Goal: Task Accomplishment & Management: Complete application form

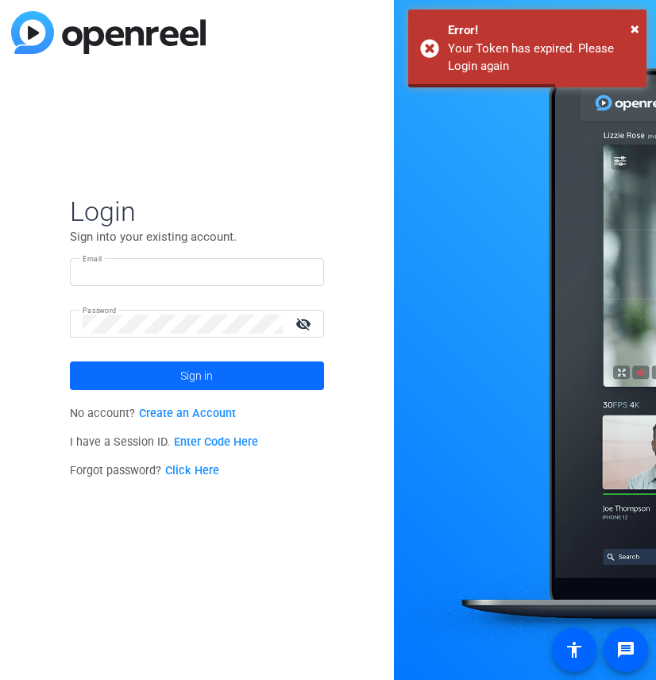
type input "[PERSON_NAME][EMAIL_ADDRESS][PERSON_NAME][DOMAIN_NAME]"
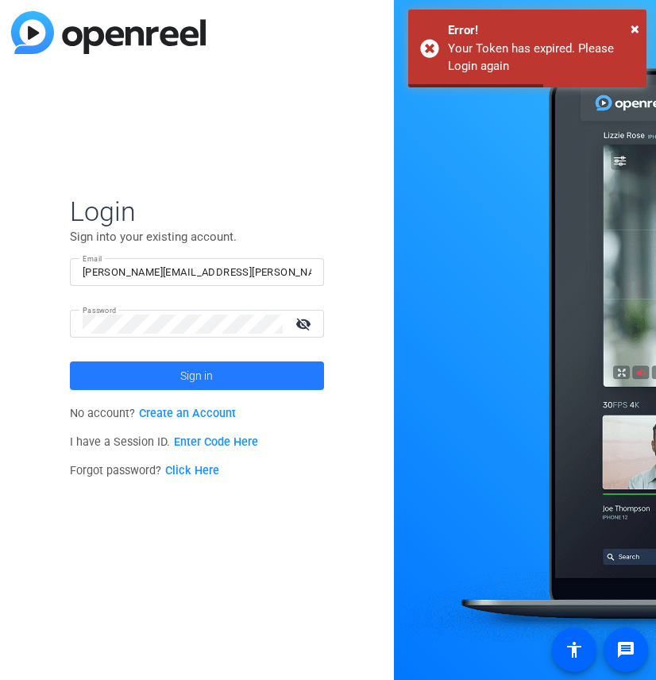
click at [239, 391] on span at bounding box center [197, 376] width 254 height 38
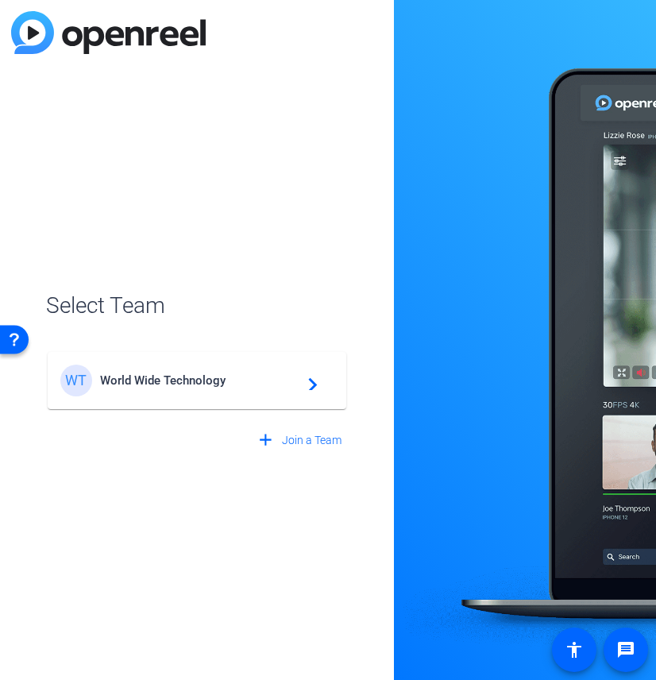
click at [224, 384] on span "World Wide Technology" at bounding box center [199, 380] width 199 height 14
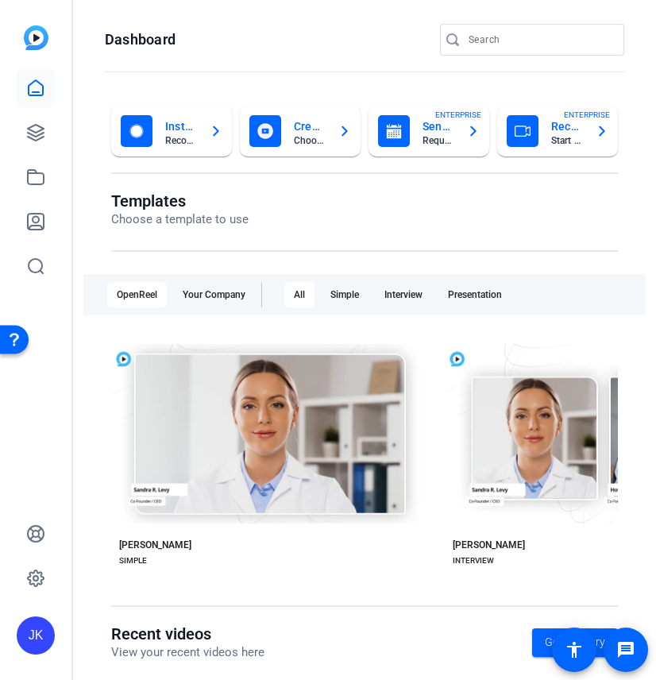
scroll to position [70, 0]
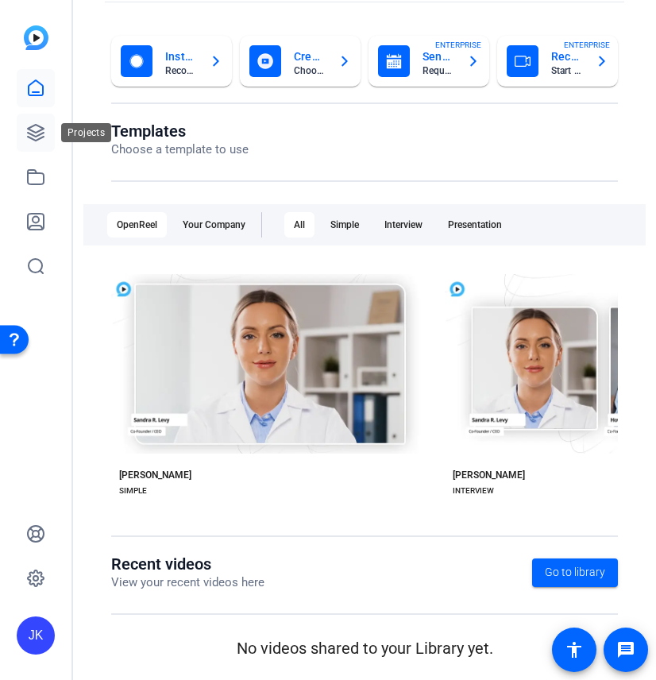
click at [28, 122] on link at bounding box center [36, 133] width 38 height 38
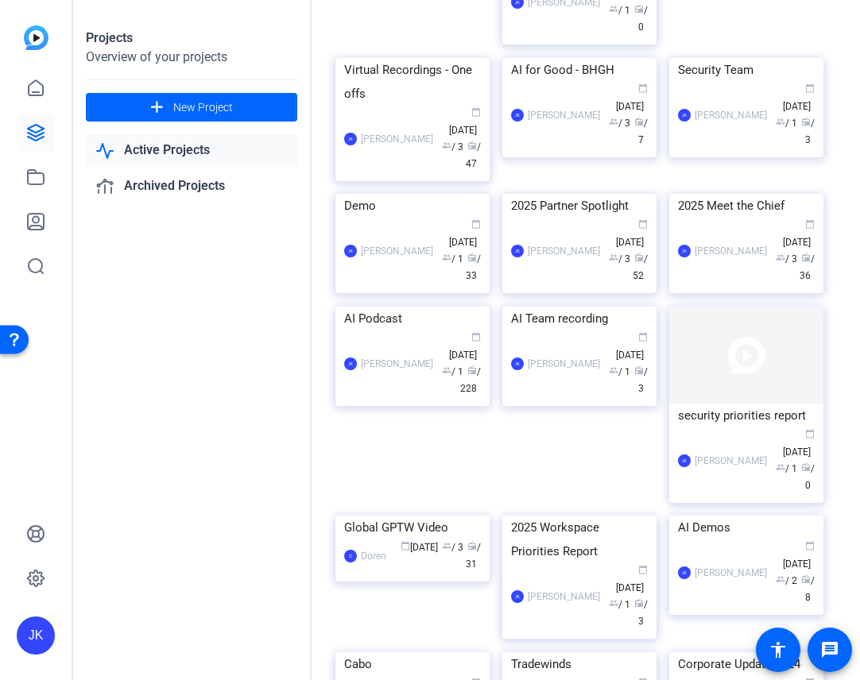
scroll to position [272, 0]
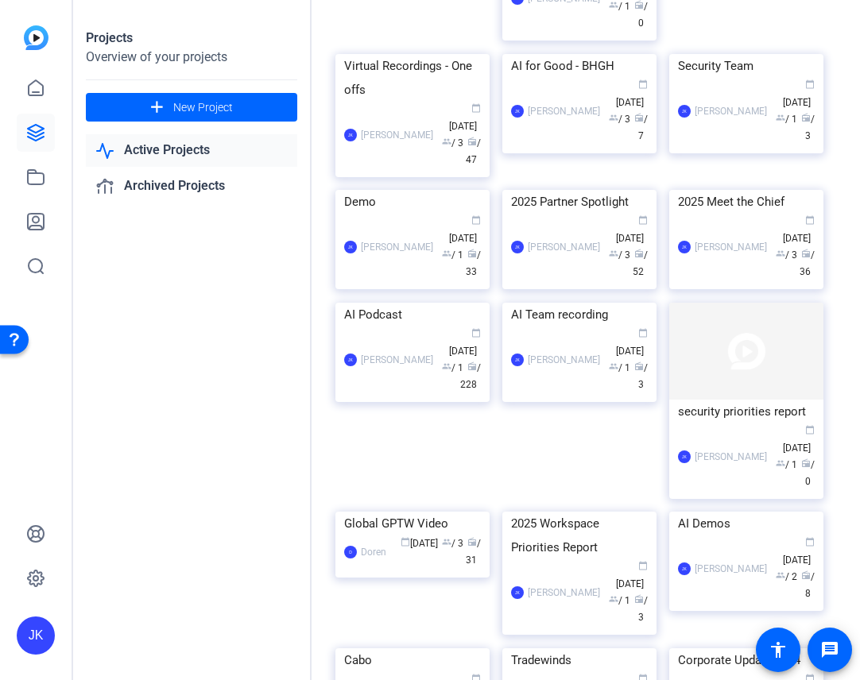
click at [568, 190] on img at bounding box center [579, 190] width 154 height 0
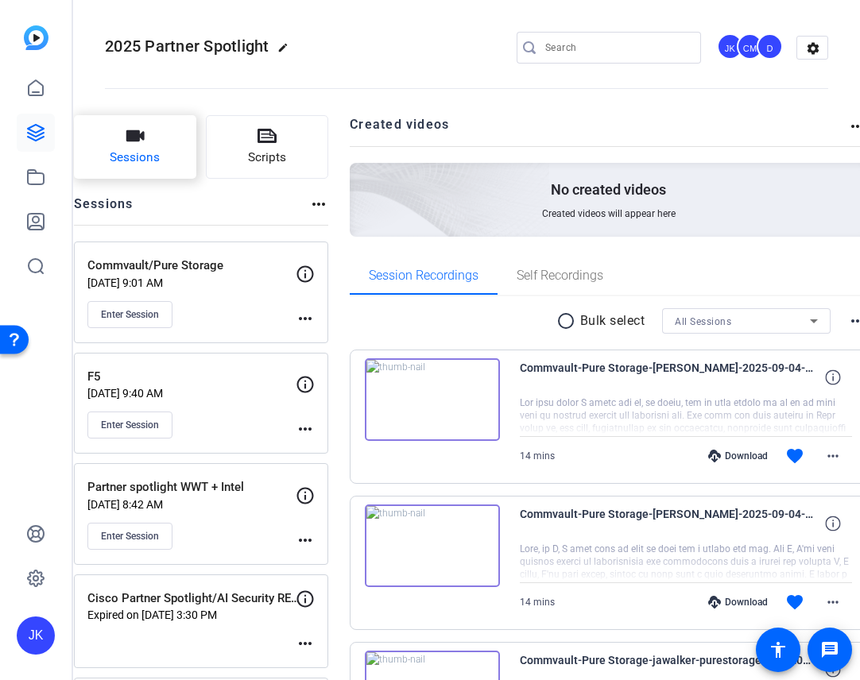
click at [160, 149] on span "Sessions" at bounding box center [135, 158] width 50 height 18
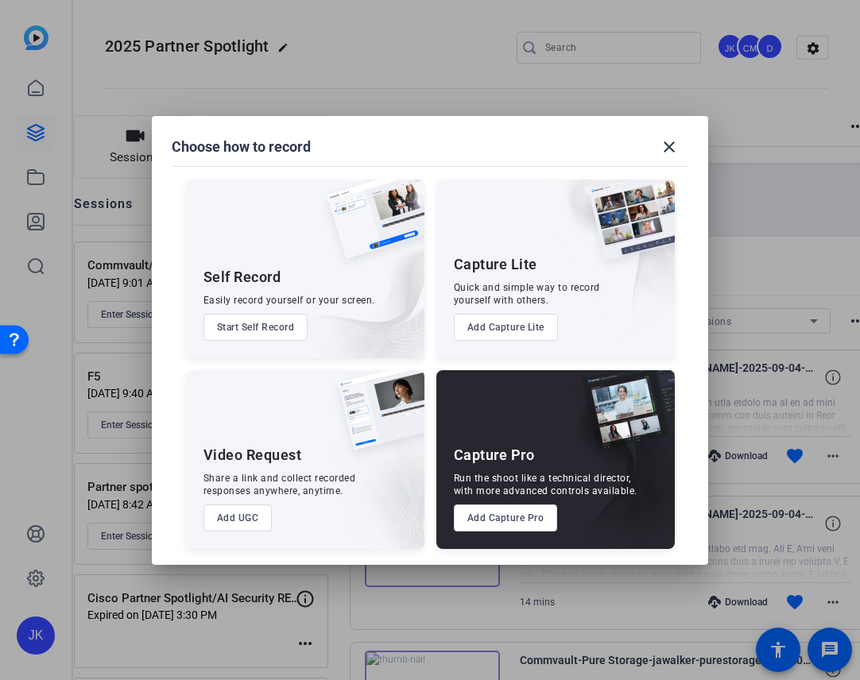
click at [504, 500] on div "Capture Pro Run the shoot like a technical director, with more advanced control…" at bounding box center [555, 459] width 238 height 179
click at [499, 521] on button "Add Capture Pro" at bounding box center [506, 517] width 104 height 27
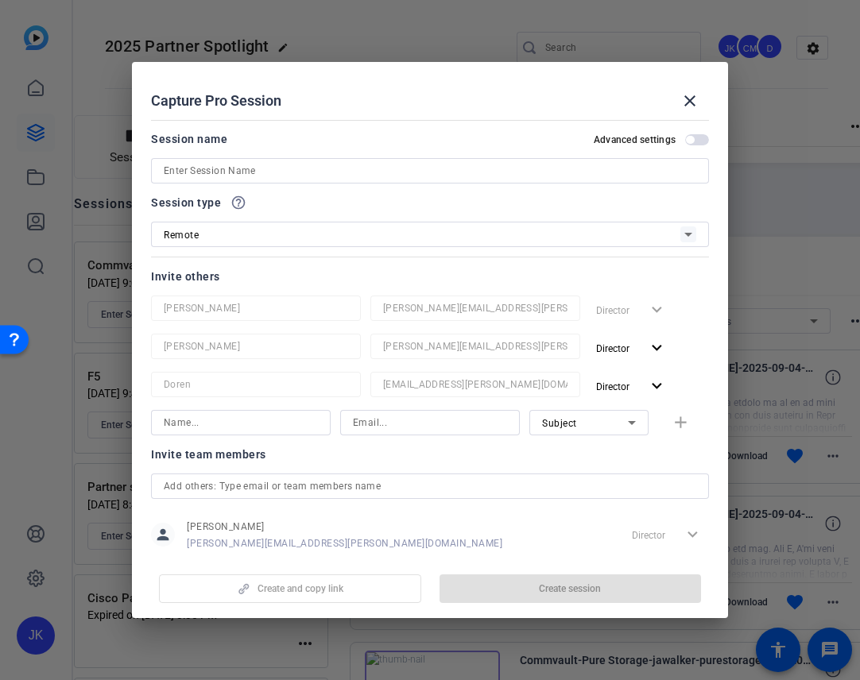
click at [234, 168] on input at bounding box center [430, 170] width 532 height 19
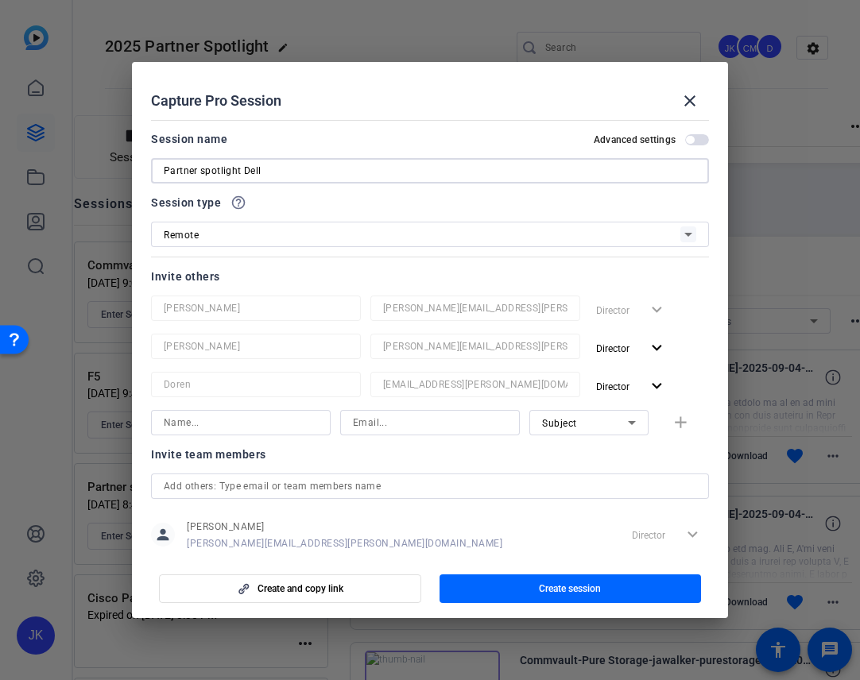
type input "Partner spotlight Dell"
click at [380, 430] on input at bounding box center [430, 422] width 154 height 19
paste input "[PERSON_NAME][EMAIL_ADDRESS][PERSON_NAME][DOMAIN_NAME]"
type input "[PERSON_NAME][EMAIL_ADDRESS][PERSON_NAME][DOMAIN_NAME]"
click at [286, 425] on input at bounding box center [241, 422] width 154 height 19
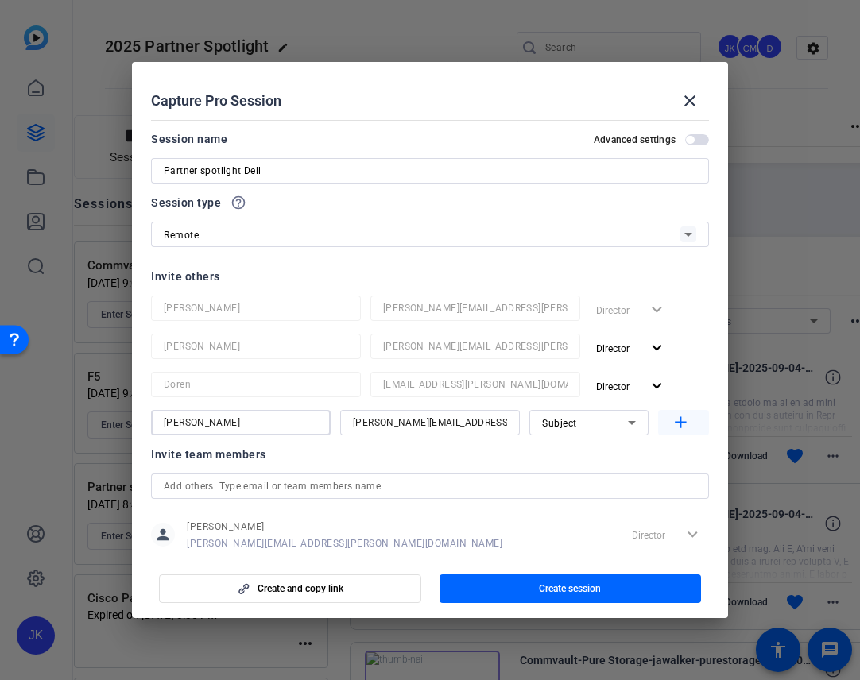
type input "[PERSON_NAME]"
click at [655, 423] on mat-icon "add" at bounding box center [680, 423] width 20 height 20
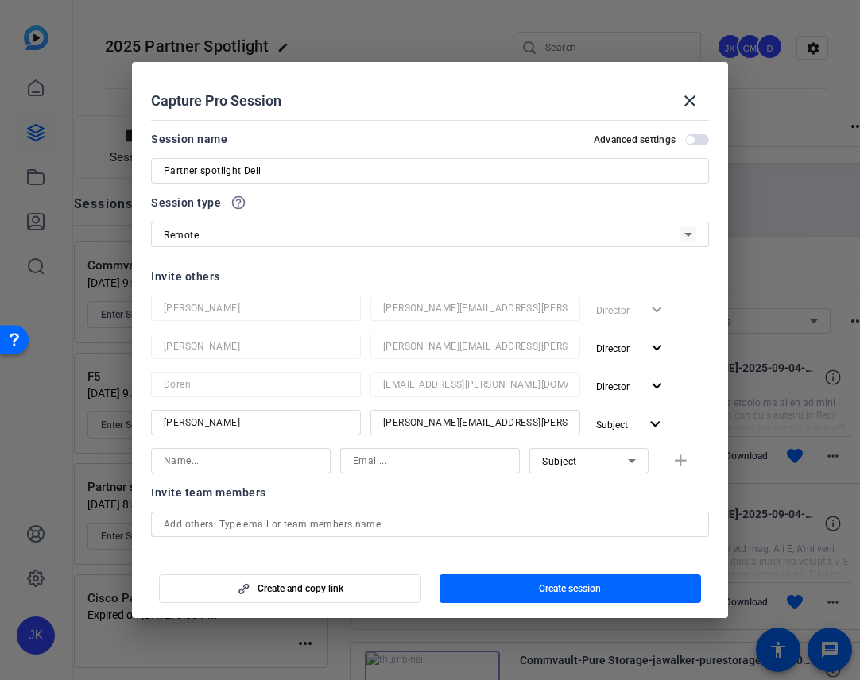
click at [343, 462] on div at bounding box center [430, 460] width 180 height 25
paste input "[PERSON_NAME][EMAIL_ADDRESS][PERSON_NAME][DOMAIN_NAME]"
type input "[PERSON_NAME][EMAIL_ADDRESS][PERSON_NAME][DOMAIN_NAME]"
click at [220, 467] on input at bounding box center [241, 460] width 154 height 19
type input "[PERSON_NAME]"
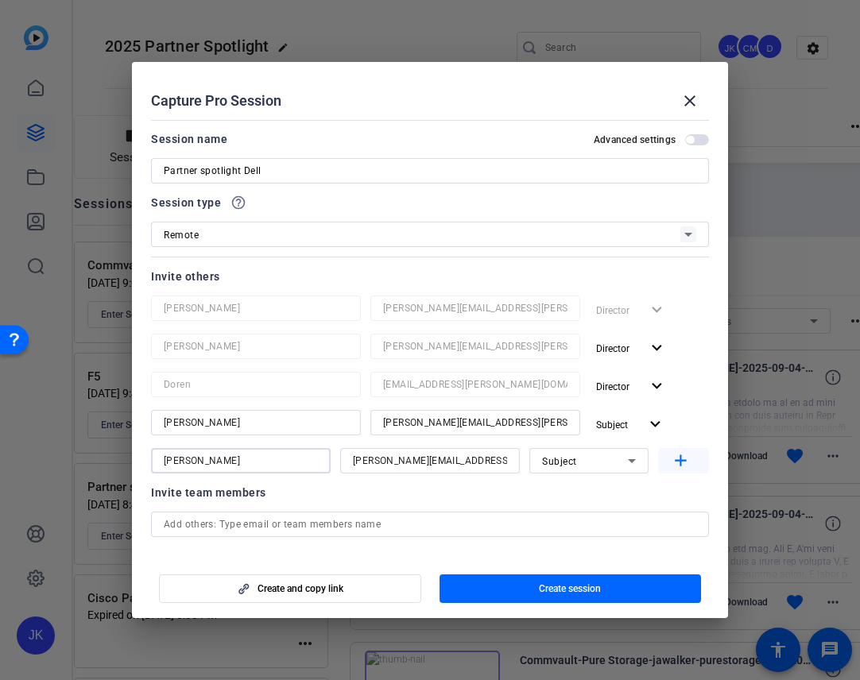
click at [655, 469] on span "button" at bounding box center [683, 461] width 51 height 38
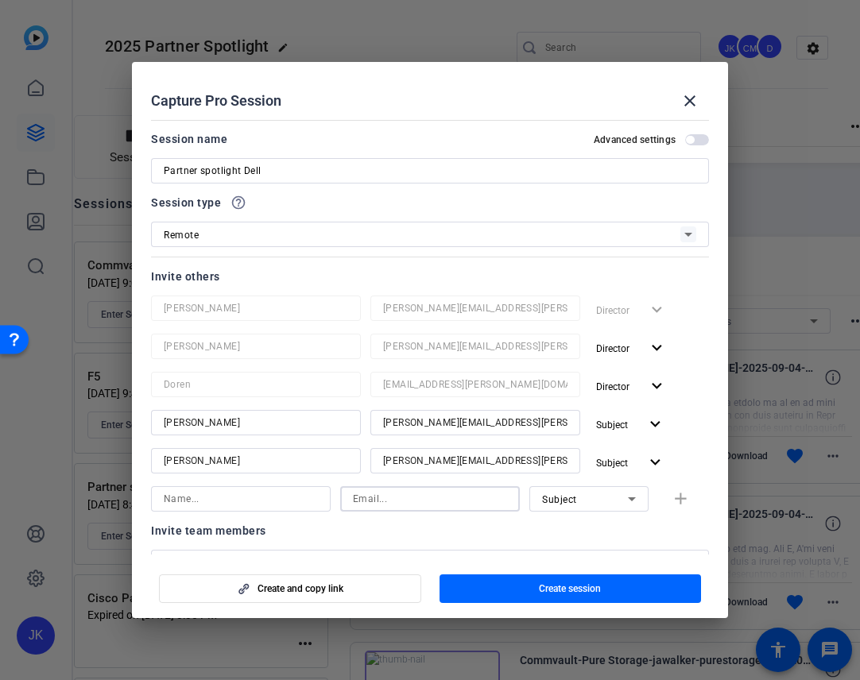
click at [377, 499] on input at bounding box center [430, 498] width 154 height 19
paste input "[PERSON_NAME][EMAIL_ADDRESS][DOMAIN_NAME]"
type input "[PERSON_NAME][EMAIL_ADDRESS][DOMAIN_NAME]"
click at [266, 490] on input at bounding box center [241, 498] width 154 height 19
type input "[PERSON_NAME]"
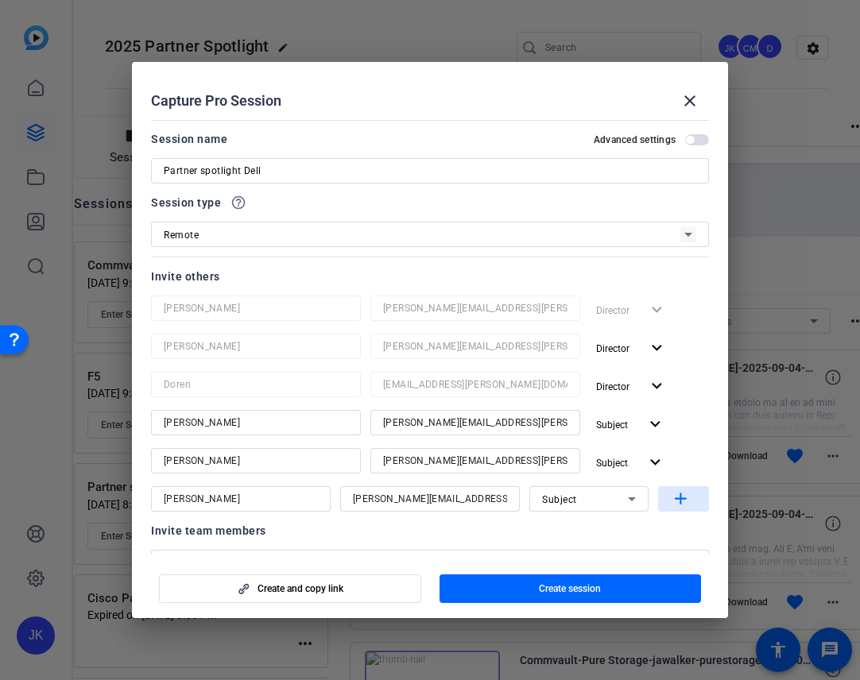
click at [655, 508] on span "button" at bounding box center [683, 499] width 51 height 38
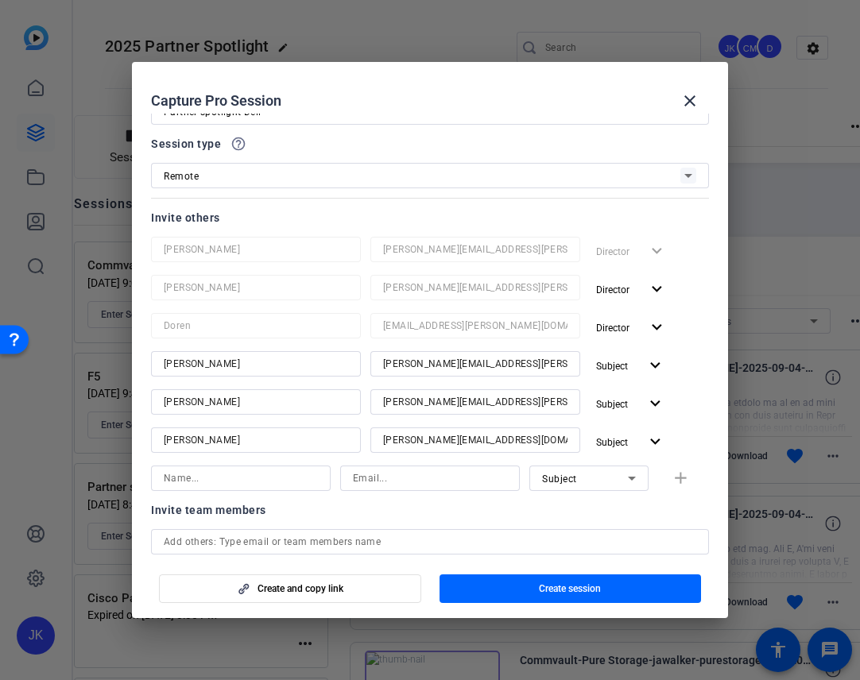
scroll to position [71, 0]
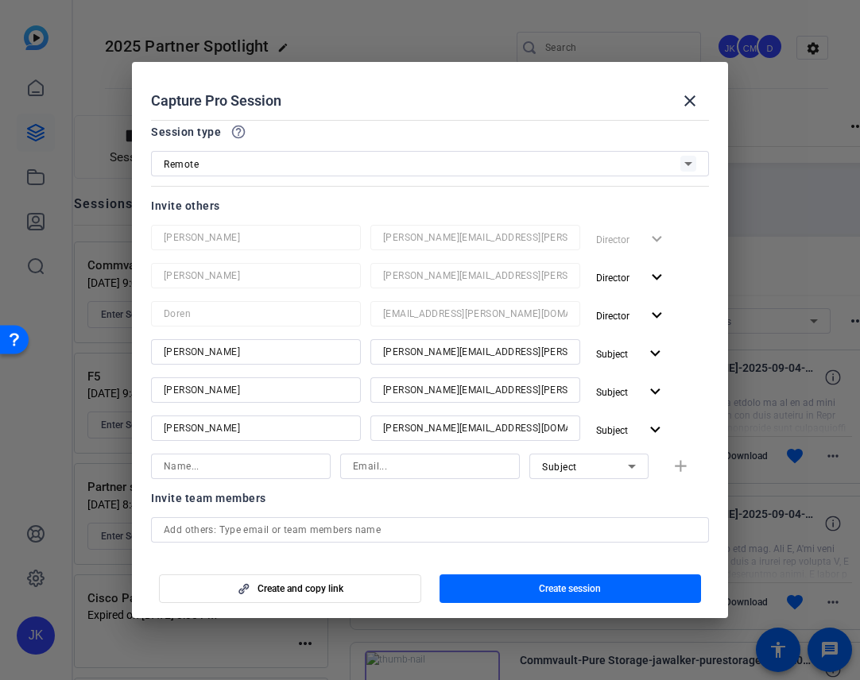
click at [390, 468] on input at bounding box center [430, 466] width 154 height 19
paste input "[PERSON_NAME][EMAIL_ADDRESS][PERSON_NAME][DOMAIN_NAME]"
type input "[PERSON_NAME][EMAIL_ADDRESS][PERSON_NAME][DOMAIN_NAME]"
click at [257, 477] on div at bounding box center [241, 466] width 154 height 25
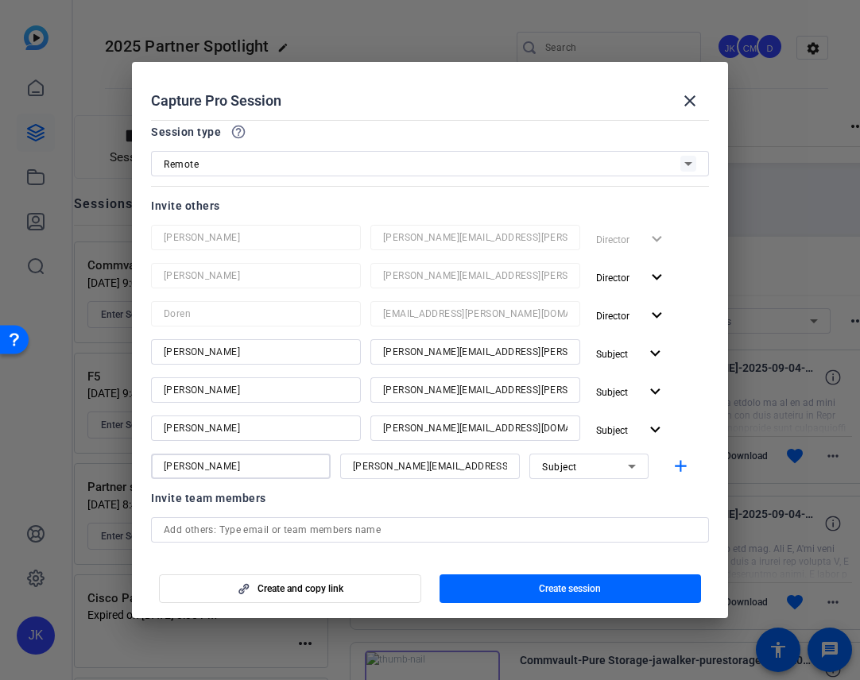
type input "[PERSON_NAME]"
click at [569, 473] on div "Subject" at bounding box center [585, 467] width 86 height 20
click at [569, 504] on span "Collaborator" at bounding box center [571, 498] width 58 height 19
click at [655, 477] on span "button" at bounding box center [683, 466] width 51 height 38
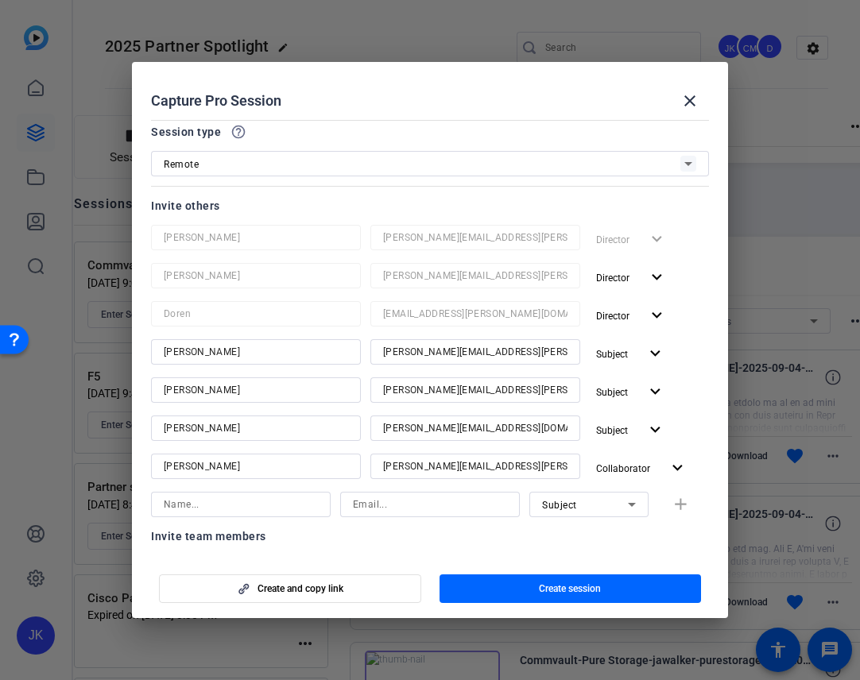
click at [415, 505] on input at bounding box center [430, 504] width 154 height 19
paste input "[PERSON_NAME][EMAIL_ADDRESS][PERSON_NAME][DOMAIN_NAME]"
type input "[PERSON_NAME][EMAIL_ADDRESS][PERSON_NAME][DOMAIN_NAME]"
click at [261, 504] on input at bounding box center [241, 504] width 154 height 19
type input "[PERSON_NAME]"
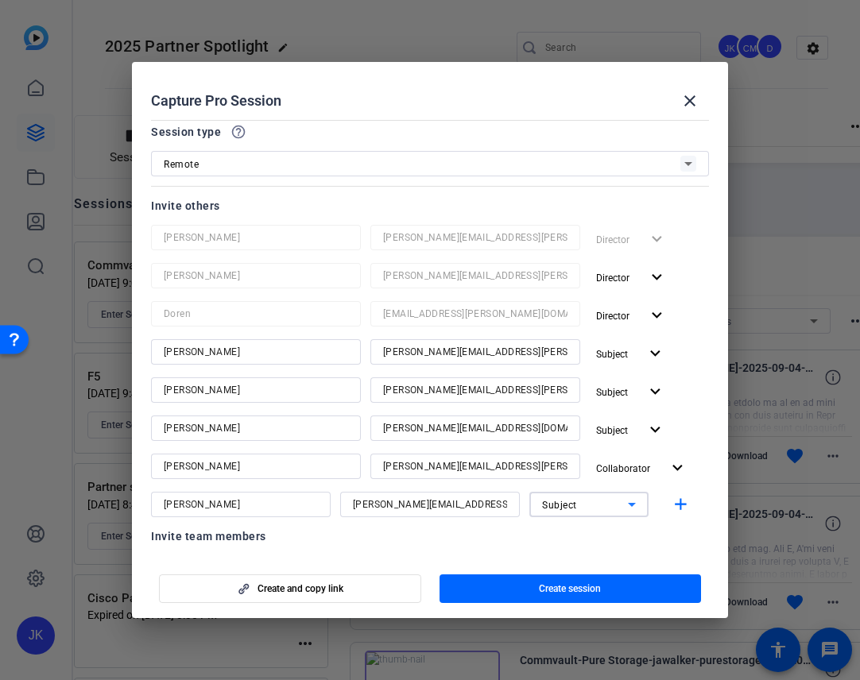
click at [589, 500] on div "Subject" at bounding box center [585, 505] width 86 height 20
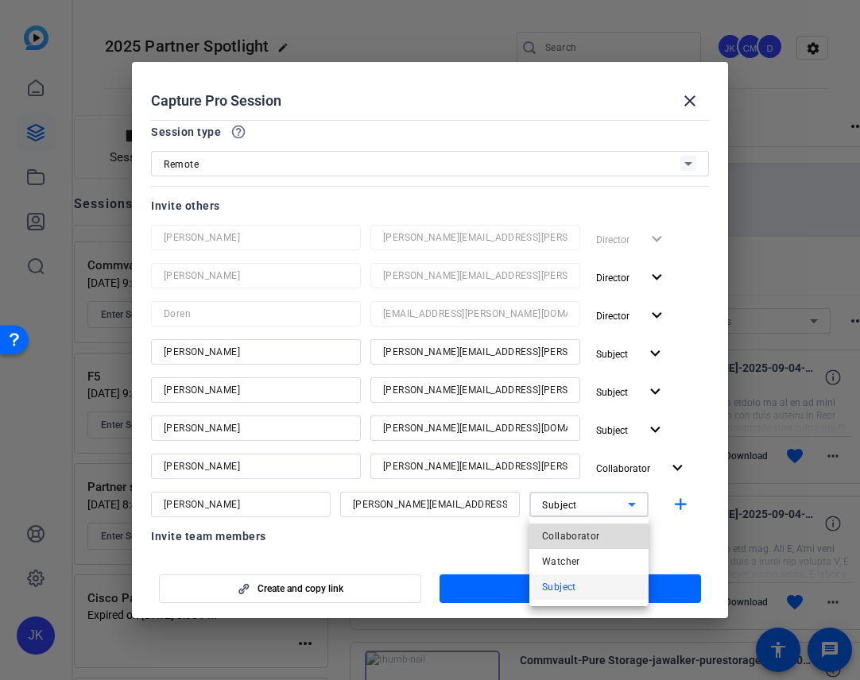
click at [581, 531] on span "Collaborator" at bounding box center [571, 536] width 58 height 19
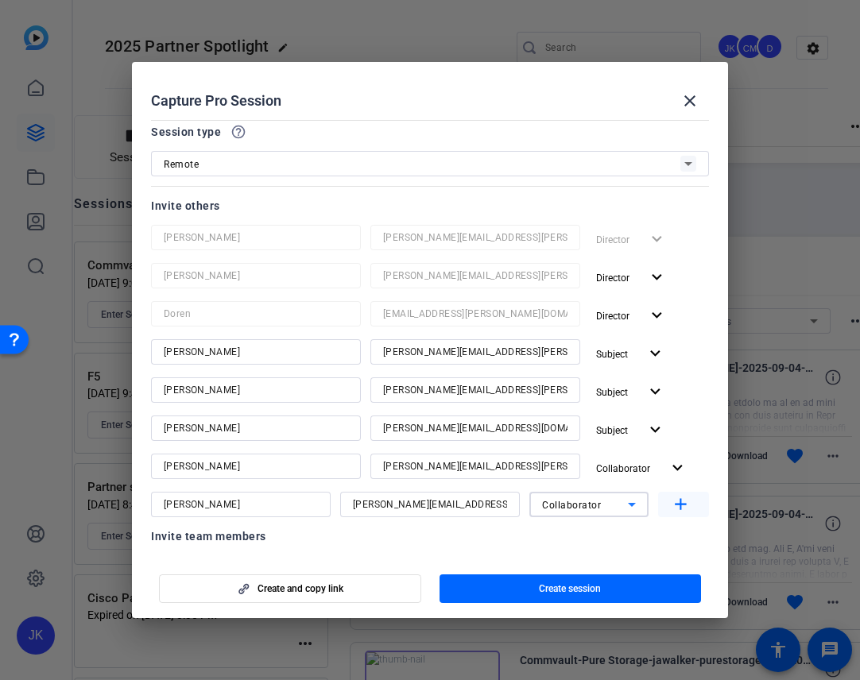
click at [655, 513] on mat-icon "add" at bounding box center [680, 505] width 20 height 20
click at [430, 545] on input at bounding box center [430, 542] width 154 height 19
paste input "[EMAIL_ADDRESS][PERSON_NAME][DOMAIN_NAME]"
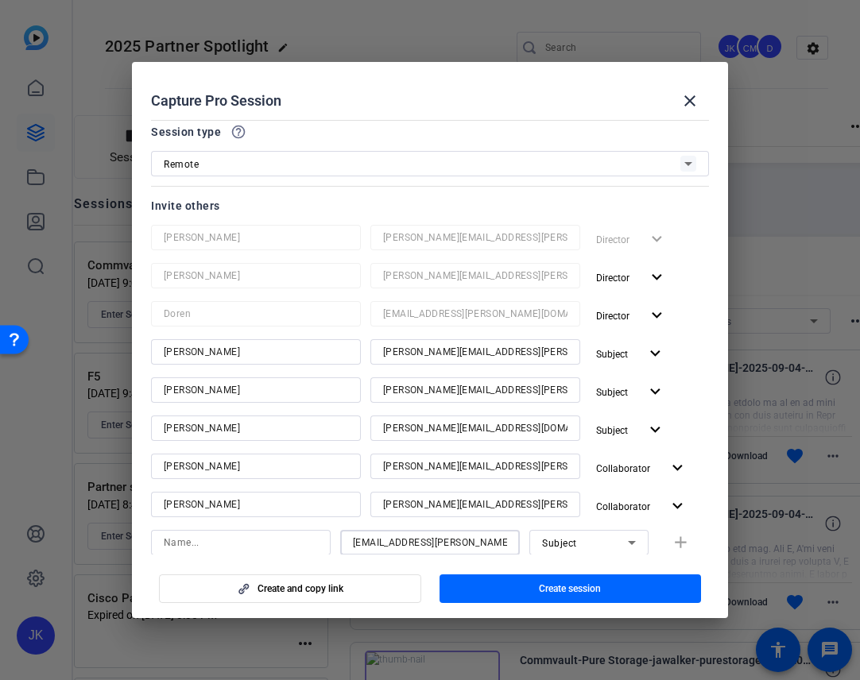
type input "[EMAIL_ADDRESS][PERSON_NAME][DOMAIN_NAME]"
click at [276, 544] on input at bounding box center [241, 542] width 154 height 19
type input "[PERSON_NAME]"
click at [636, 540] on icon at bounding box center [631, 542] width 19 height 19
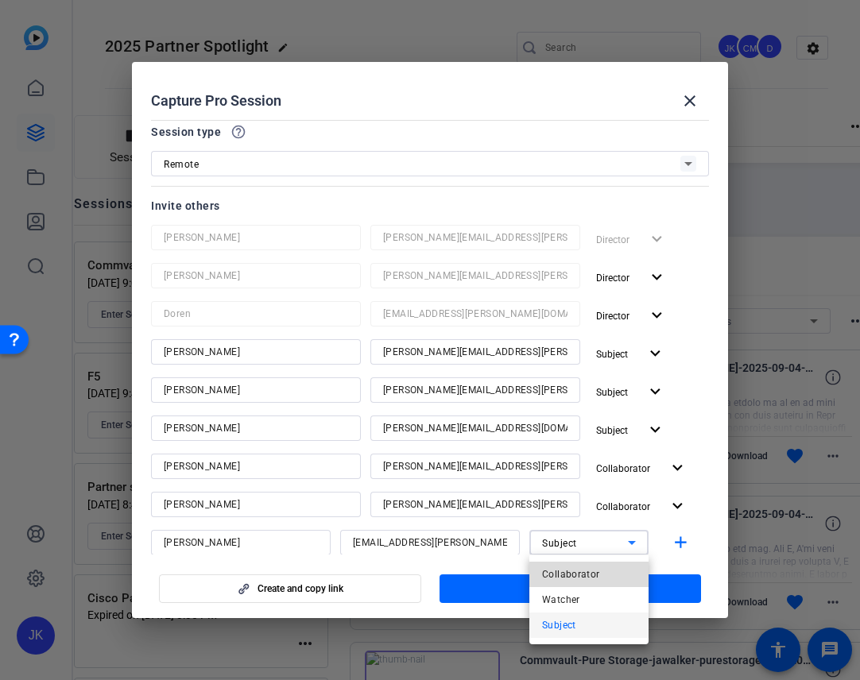
click at [591, 582] on span "Collaborator" at bounding box center [571, 574] width 58 height 19
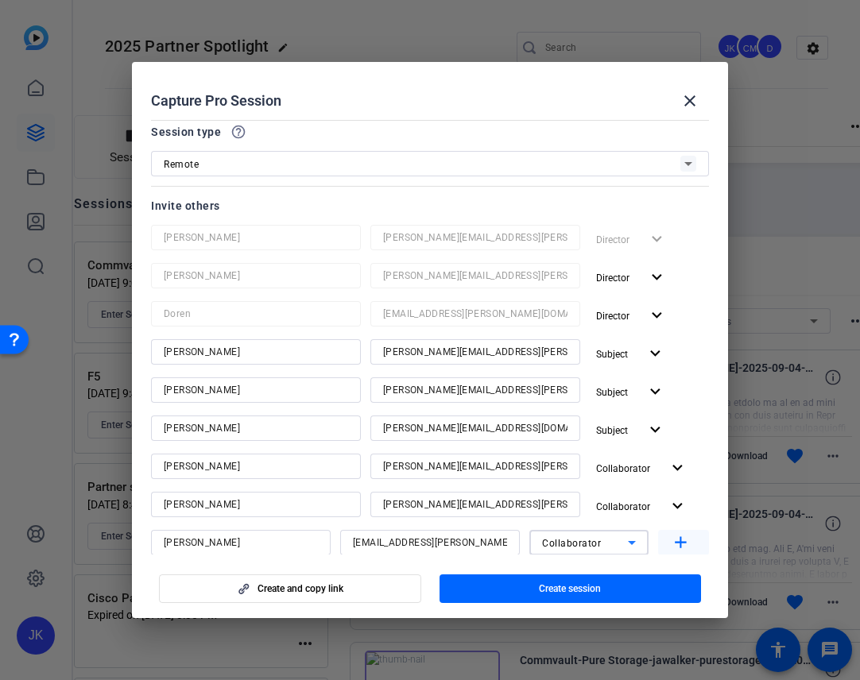
click at [655, 548] on mat-icon "add" at bounding box center [680, 543] width 20 height 20
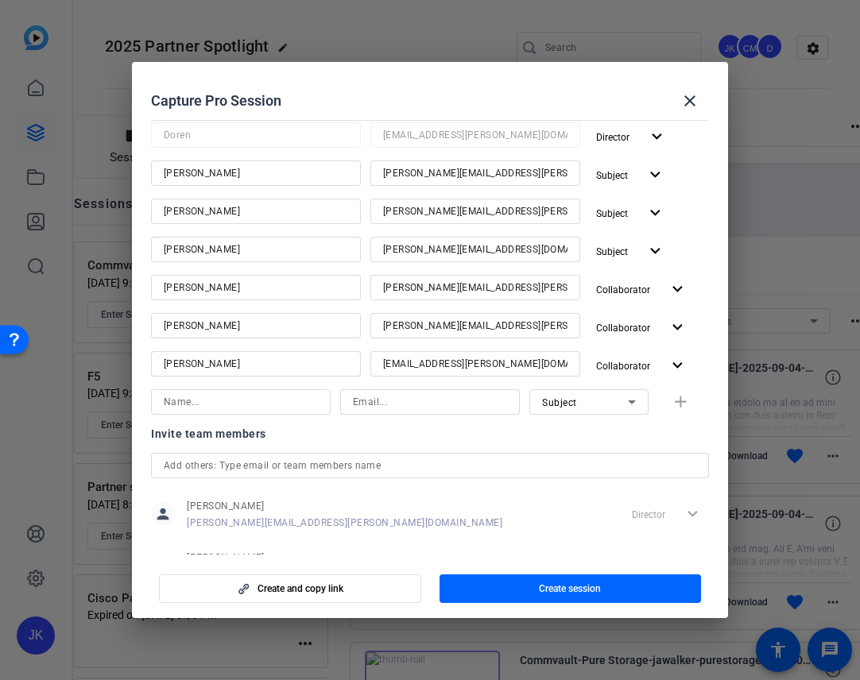
scroll to position [365, 0]
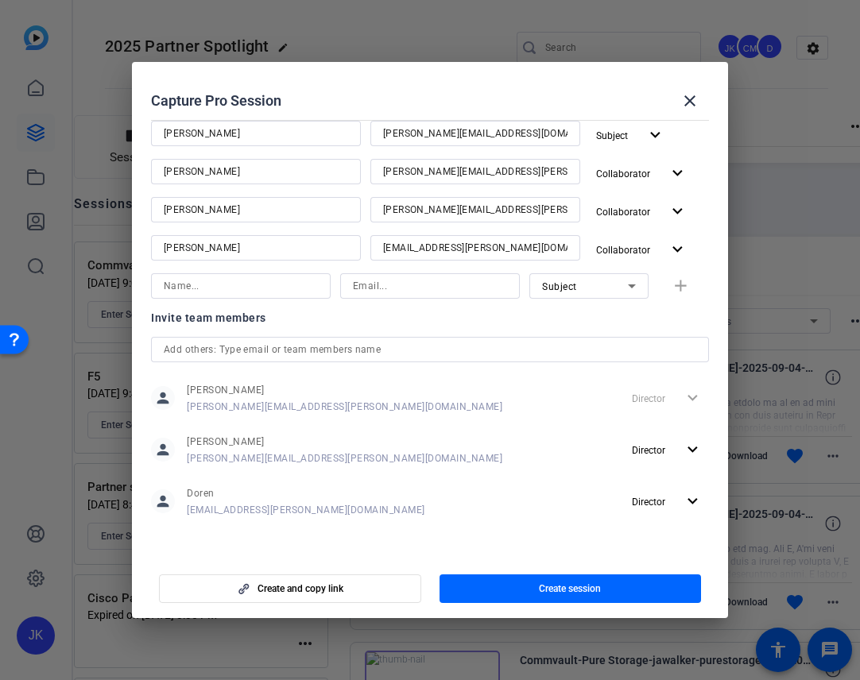
click at [445, 283] on input at bounding box center [430, 285] width 154 height 19
paste input "[PERSON_NAME][DOMAIN_NAME][EMAIL_ADDRESS][PERSON_NAME][DOMAIN_NAME]"
type input "[PERSON_NAME][DOMAIN_NAME][EMAIL_ADDRESS][PERSON_NAME][DOMAIN_NAME]"
click at [289, 288] on input at bounding box center [241, 285] width 154 height 19
type input "[PERSON_NAME]"
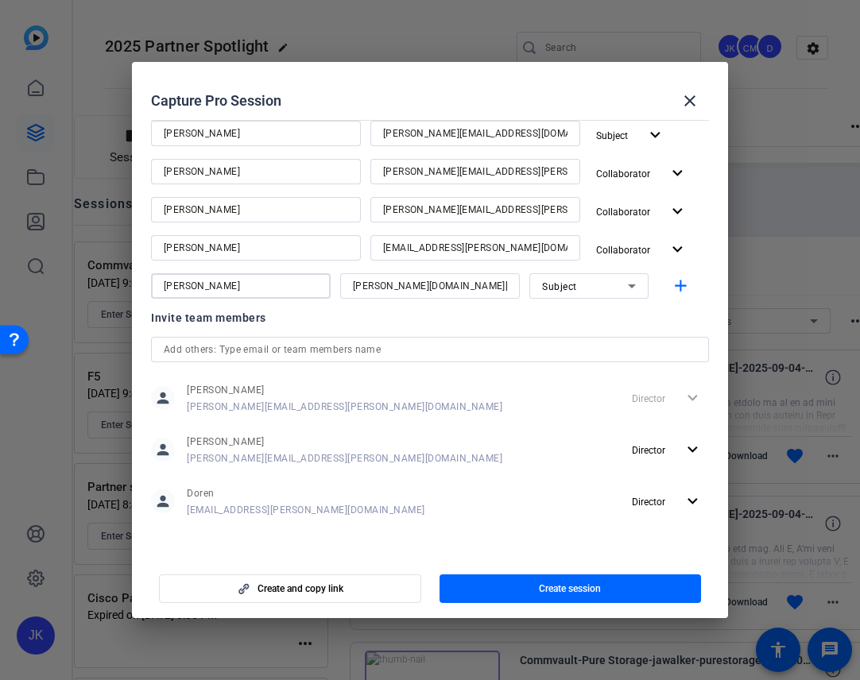
click at [581, 299] on div at bounding box center [588, 307] width 119 height 17
click at [581, 280] on div "Subject" at bounding box center [585, 286] width 86 height 20
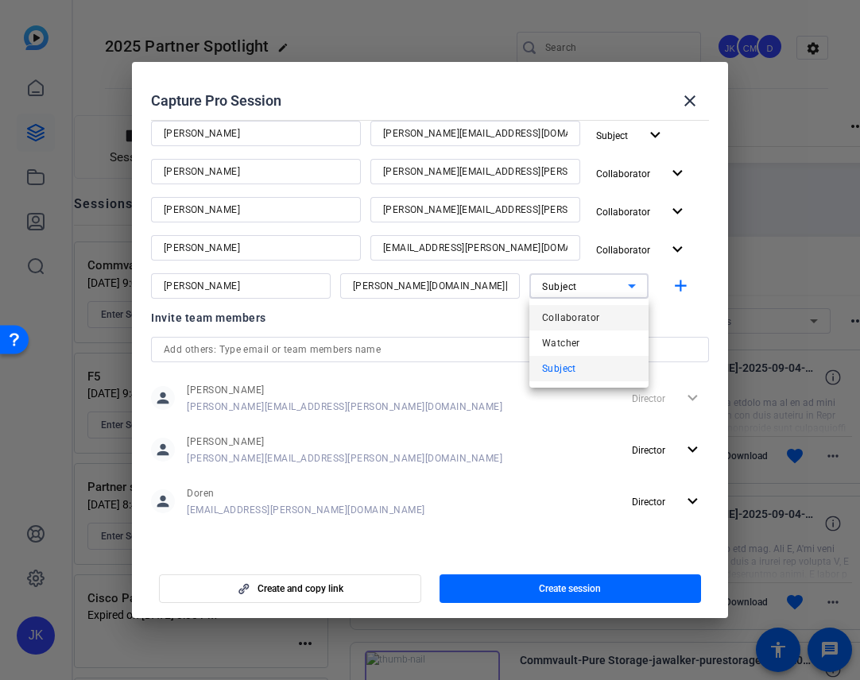
click at [576, 318] on span "Collaborator" at bounding box center [571, 317] width 58 height 19
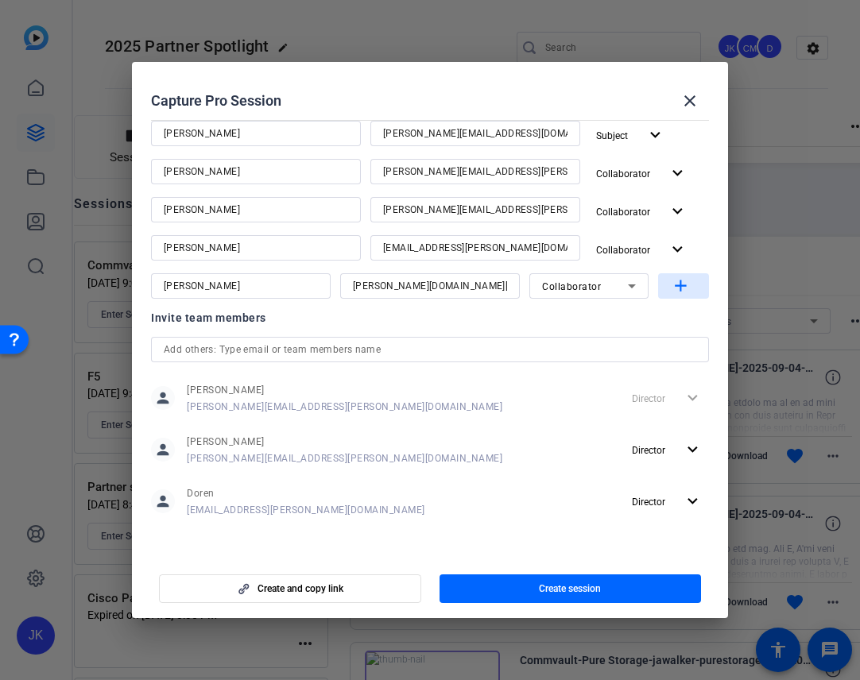
click at [655, 278] on mat-icon "add" at bounding box center [680, 286] width 20 height 20
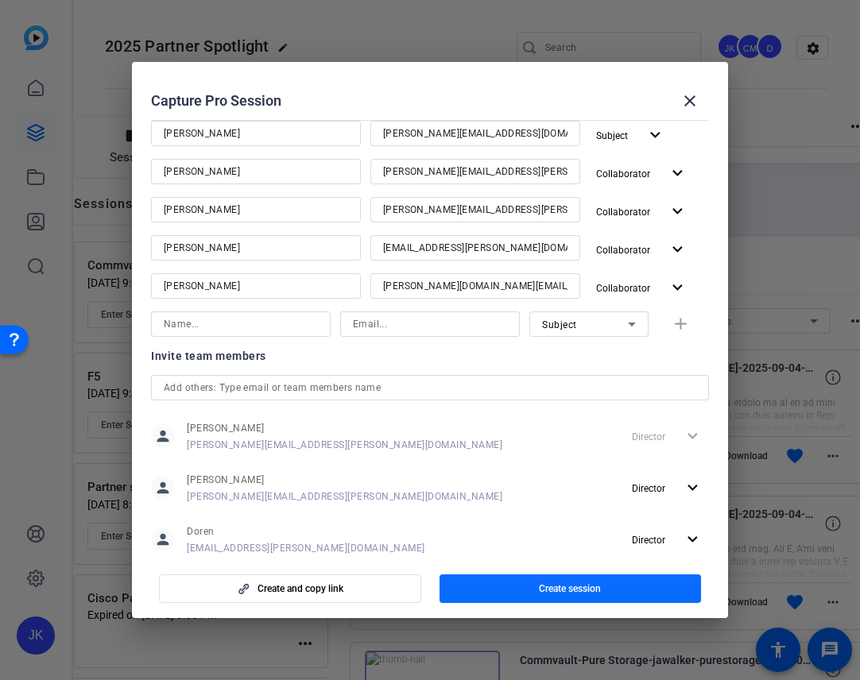
click at [578, 578] on span "button" at bounding box center [570, 589] width 262 height 38
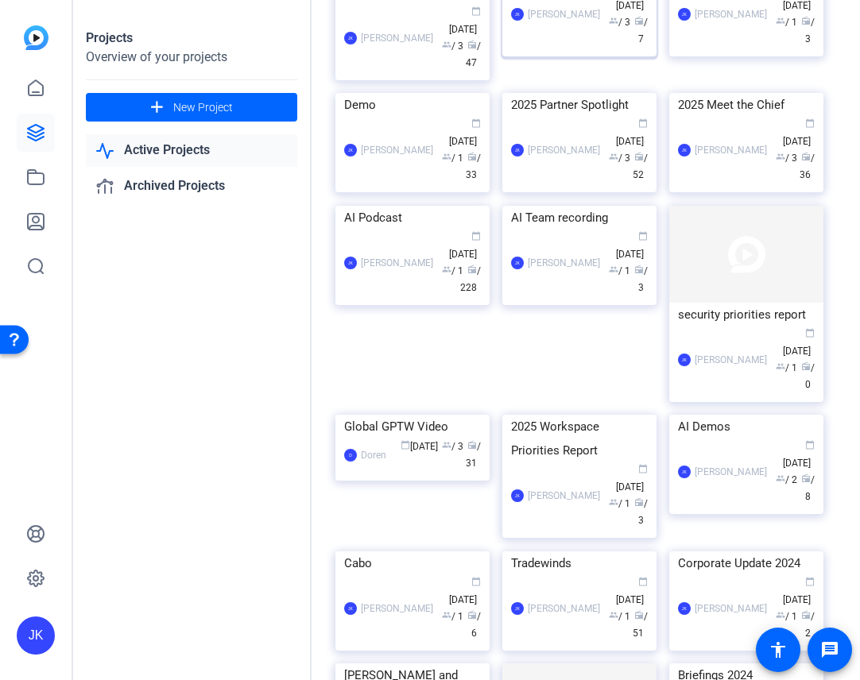
scroll to position [386, 0]
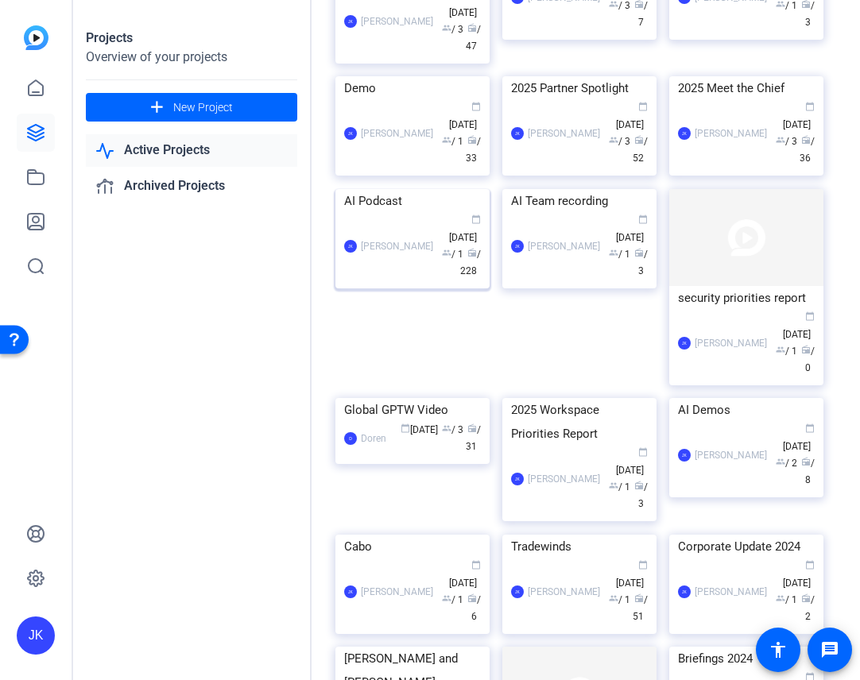
click at [412, 189] on img at bounding box center [412, 189] width 154 height 0
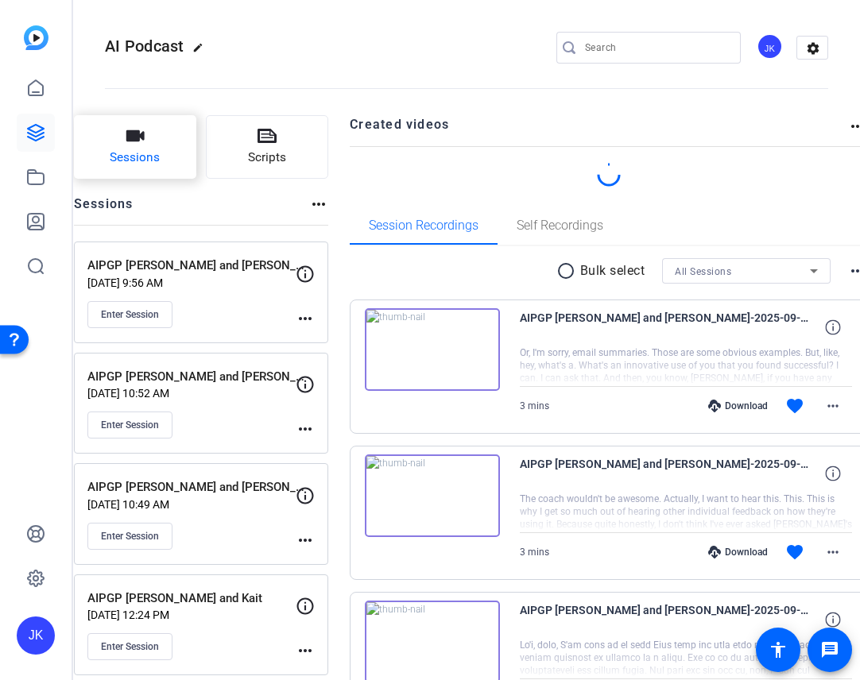
click at [129, 153] on button "Sessions" at bounding box center [135, 147] width 122 height 64
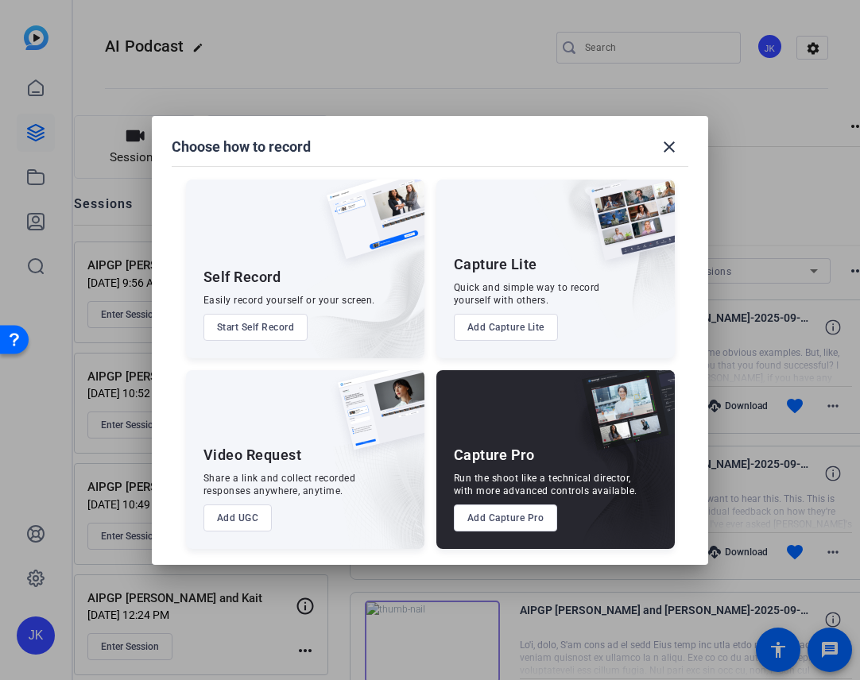
click at [498, 516] on button "Add Capture Pro" at bounding box center [506, 517] width 104 height 27
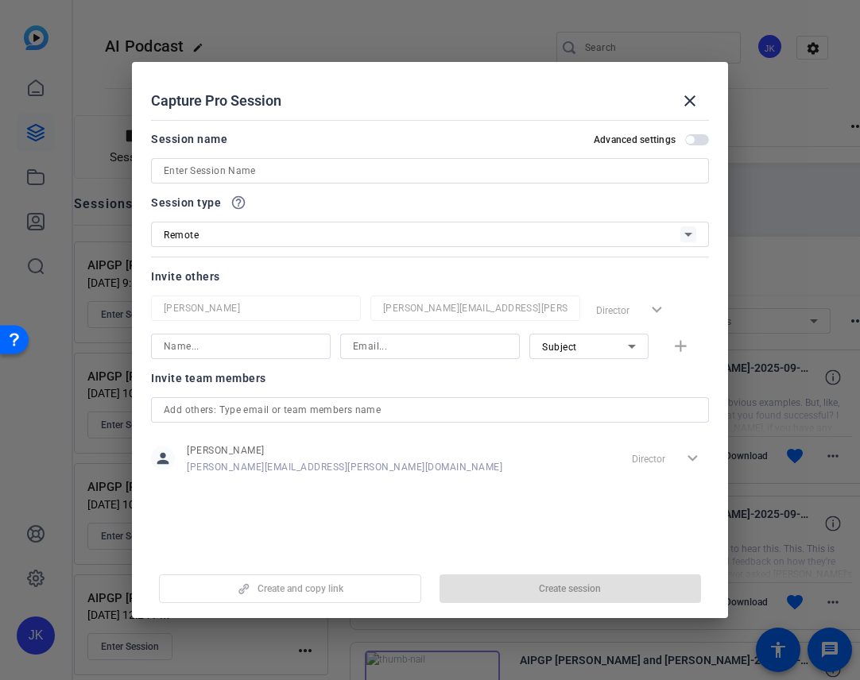
click at [280, 173] on input at bounding box center [430, 170] width 532 height 19
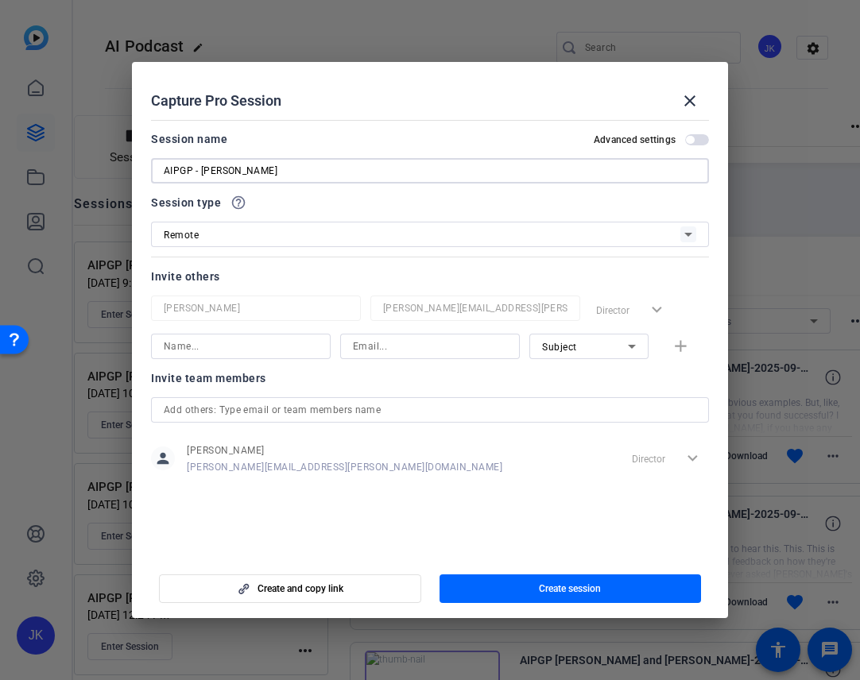
type input "AIPGP - [PERSON_NAME]"
click at [380, 344] on input at bounding box center [430, 346] width 154 height 19
paste input "[EMAIL_ADDRESS][DOMAIN_NAME]"
type input "[EMAIL_ADDRESS][DOMAIN_NAME]"
click at [263, 354] on input at bounding box center [241, 346] width 154 height 19
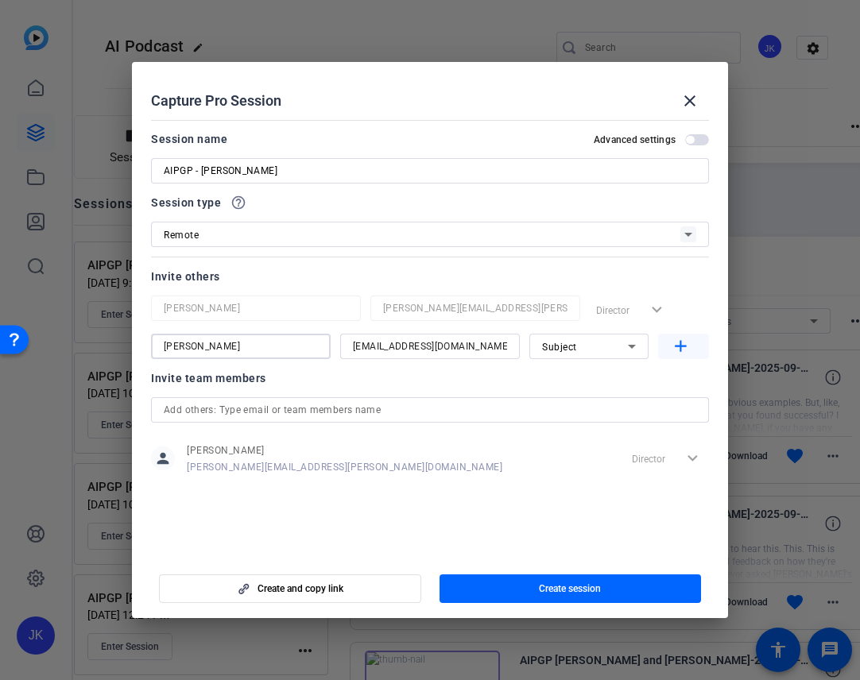
type input "[PERSON_NAME]"
click at [655, 353] on mat-icon "add" at bounding box center [680, 347] width 20 height 20
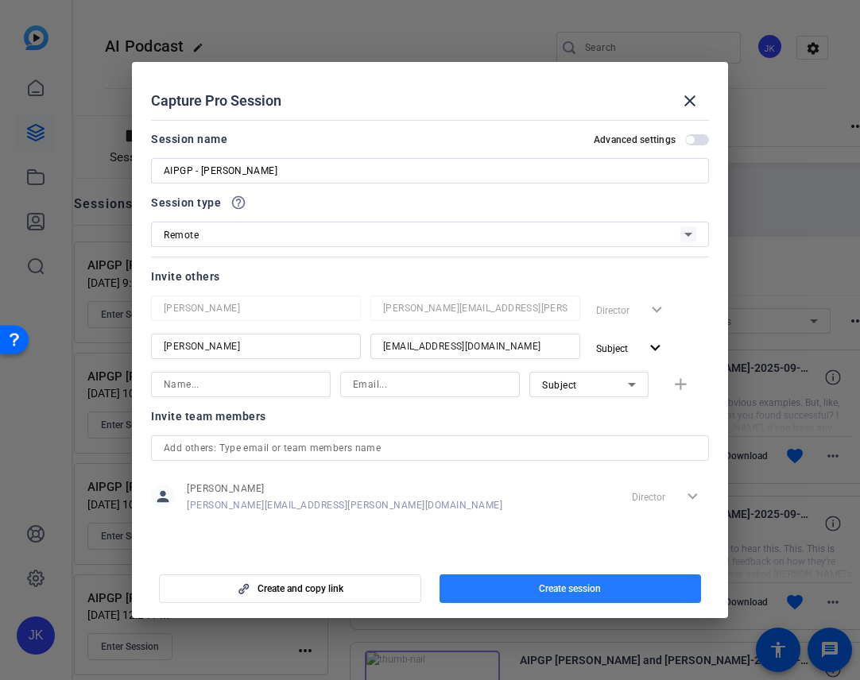
click at [543, 582] on span "Create session" at bounding box center [570, 588] width 62 height 13
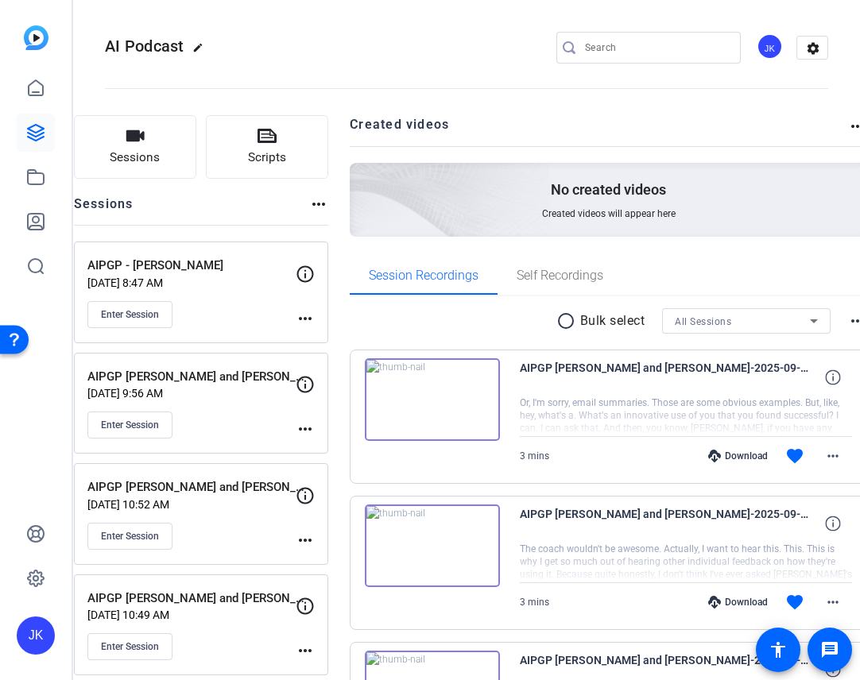
click at [315, 315] on mat-icon "more_horiz" at bounding box center [305, 318] width 19 height 19
click at [356, 336] on span "Edit Session" at bounding box center [386, 341] width 72 height 19
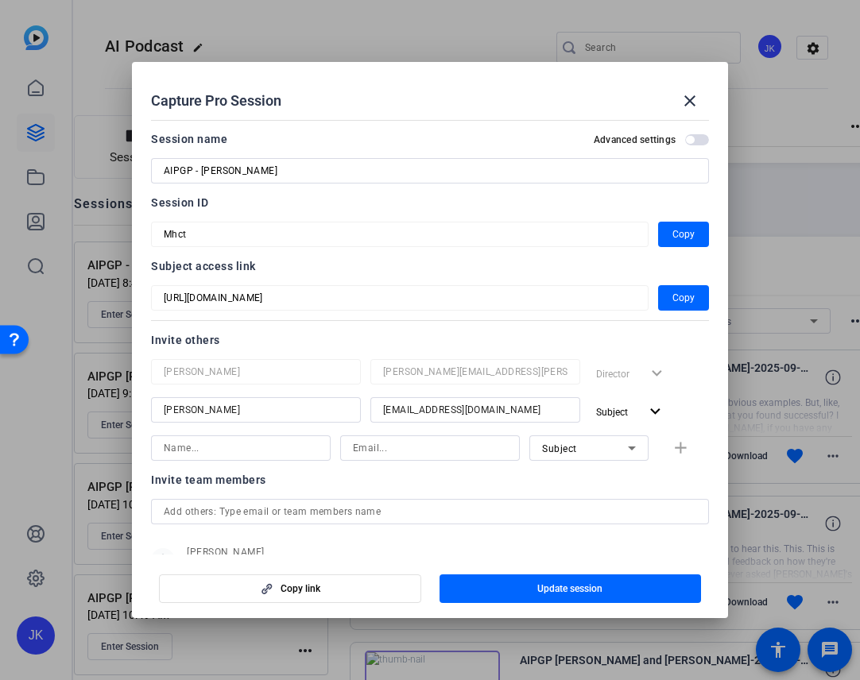
click at [369, 446] on input at bounding box center [430, 447] width 154 height 19
paste input "[EMAIL_ADDRESS][PERSON_NAME][DOMAIN_NAME]"
type input "[EMAIL_ADDRESS][PERSON_NAME][DOMAIN_NAME]"
click at [280, 450] on input at bounding box center [241, 447] width 154 height 19
type input "[PERSON_NAME]"
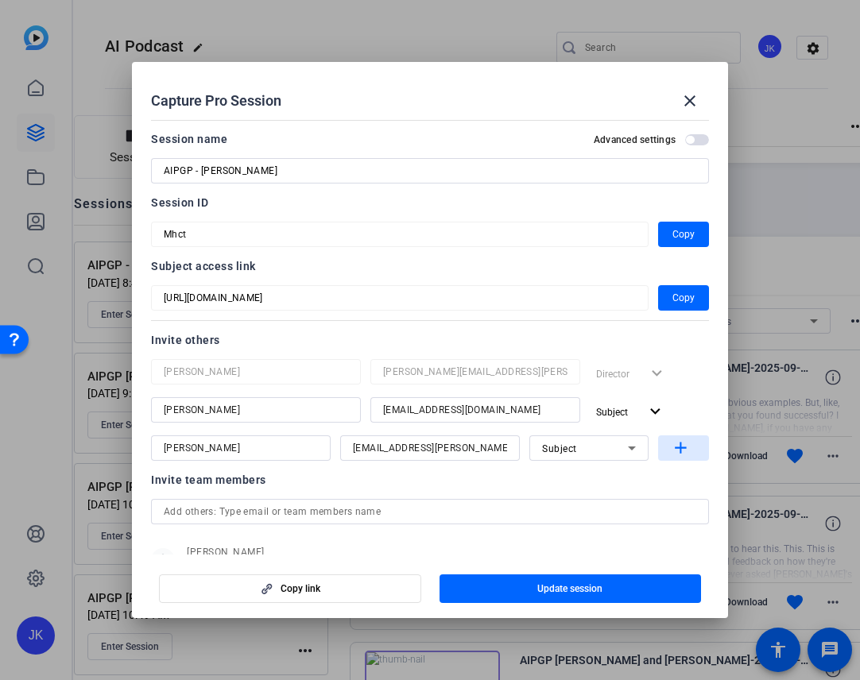
click at [655, 447] on mat-icon "add" at bounding box center [680, 448] width 20 height 20
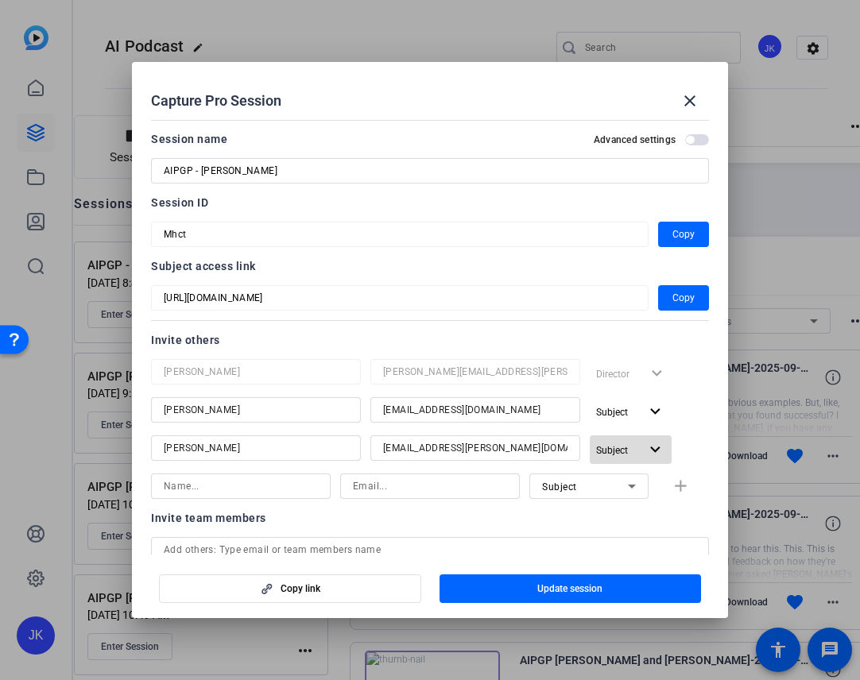
click at [648, 450] on mat-icon "expand_more" at bounding box center [655, 450] width 20 height 20
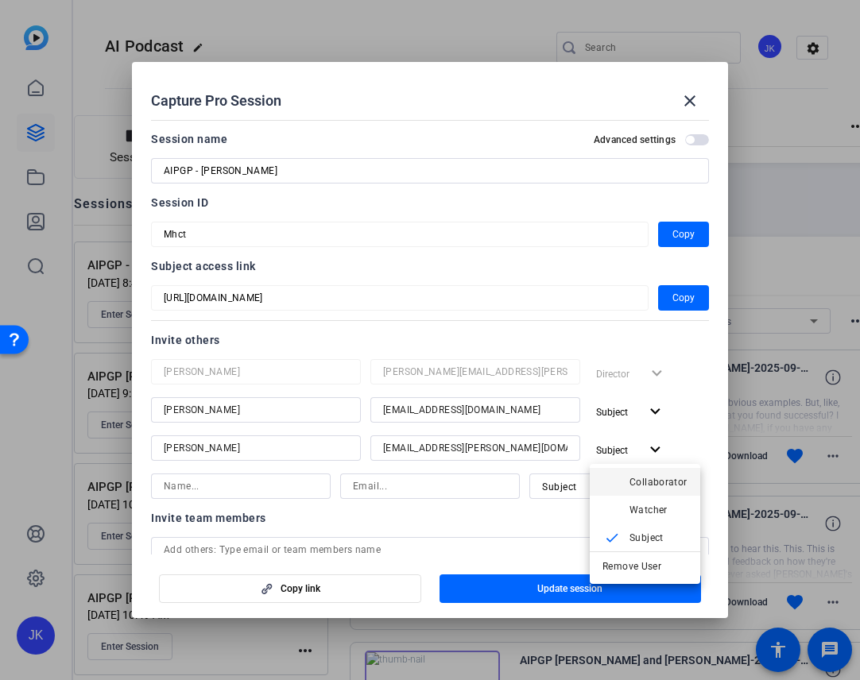
click at [643, 489] on span "Collaborator" at bounding box center [658, 482] width 58 height 19
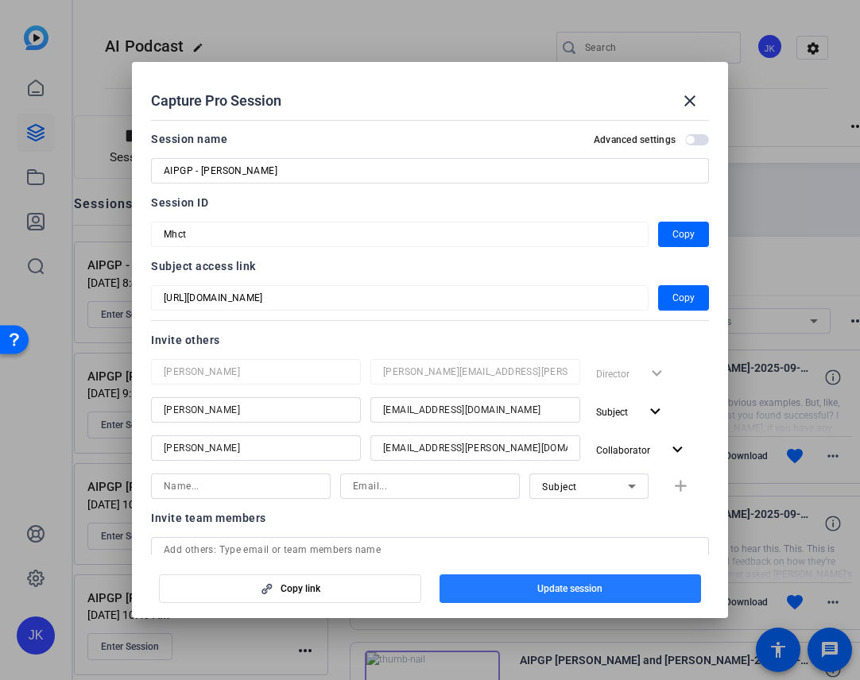
click at [535, 592] on span "button" at bounding box center [570, 589] width 262 height 38
